Goal: Communication & Community: Answer question/provide support

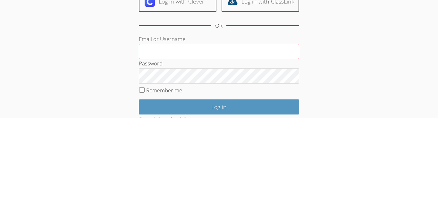
click at [189, 138] on input "Email or Username" at bounding box center [219, 135] width 160 height 15
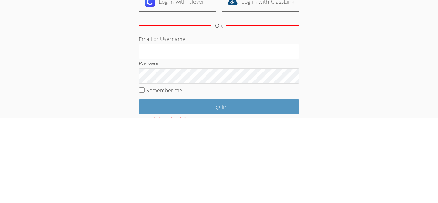
type input "j.juarez19@lodiusd.org"
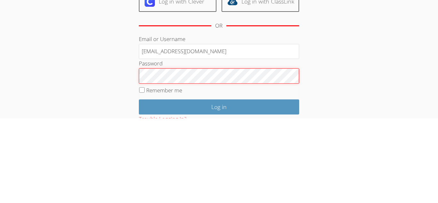
click at [139, 184] on input "Log in" at bounding box center [219, 191] width 160 height 15
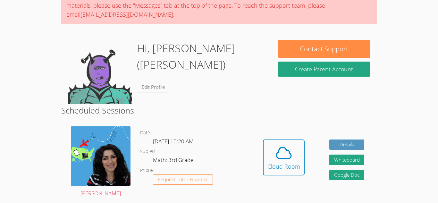
scroll to position [64, 0]
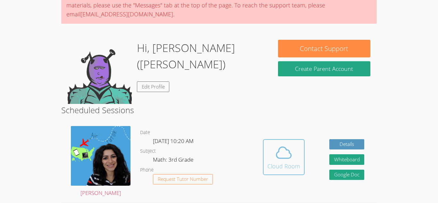
click at [267, 144] on span at bounding box center [283, 153] width 33 height 18
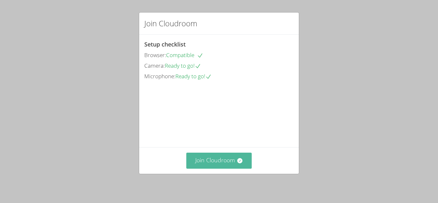
click at [241, 157] on button "Join Cloudroom" at bounding box center [219, 160] width 66 height 16
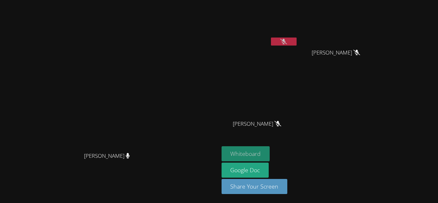
click at [270, 150] on button "Whiteboard" at bounding box center [245, 153] width 48 height 15
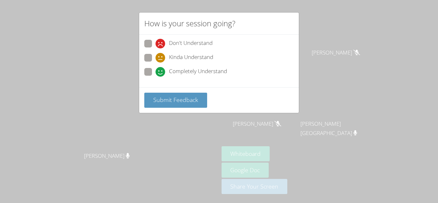
click at [155, 77] on span at bounding box center [155, 77] width 0 height 0
click at [155, 72] on input "Completely Understand" at bounding box center [157, 70] width 5 height 5
radio input "true"
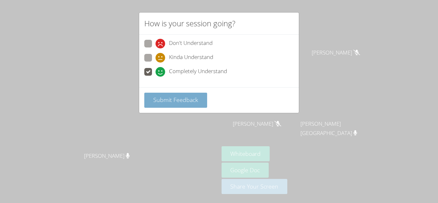
click at [170, 100] on span "Submit Feedback" at bounding box center [175, 100] width 45 height 8
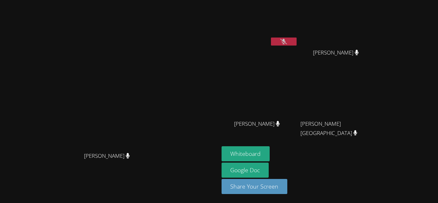
click at [296, 42] on button at bounding box center [284, 41] width 26 height 8
